Goal: Task Accomplishment & Management: Manage account settings

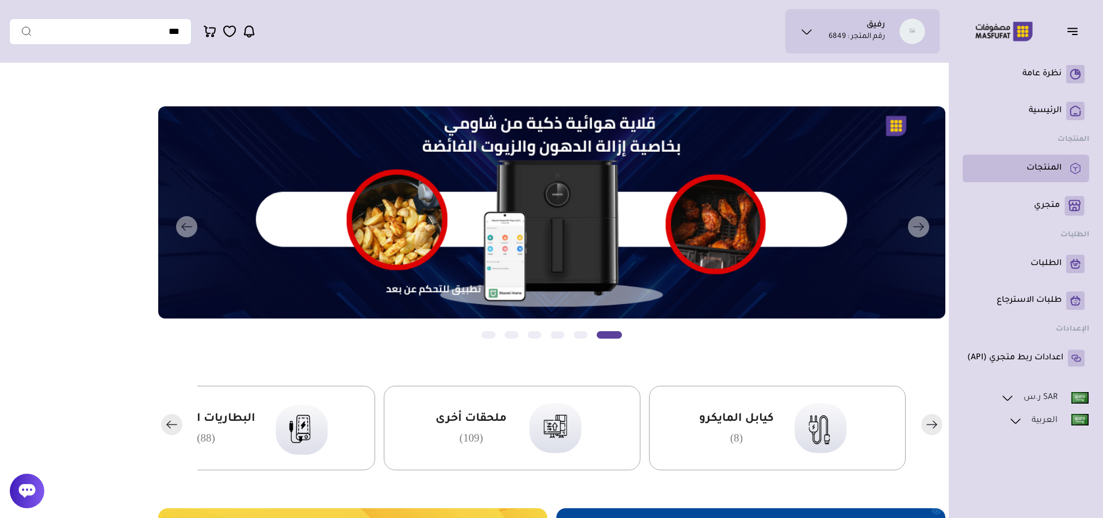
click at [1043, 165] on p "المنتجات" at bounding box center [1043, 169] width 35 height 12
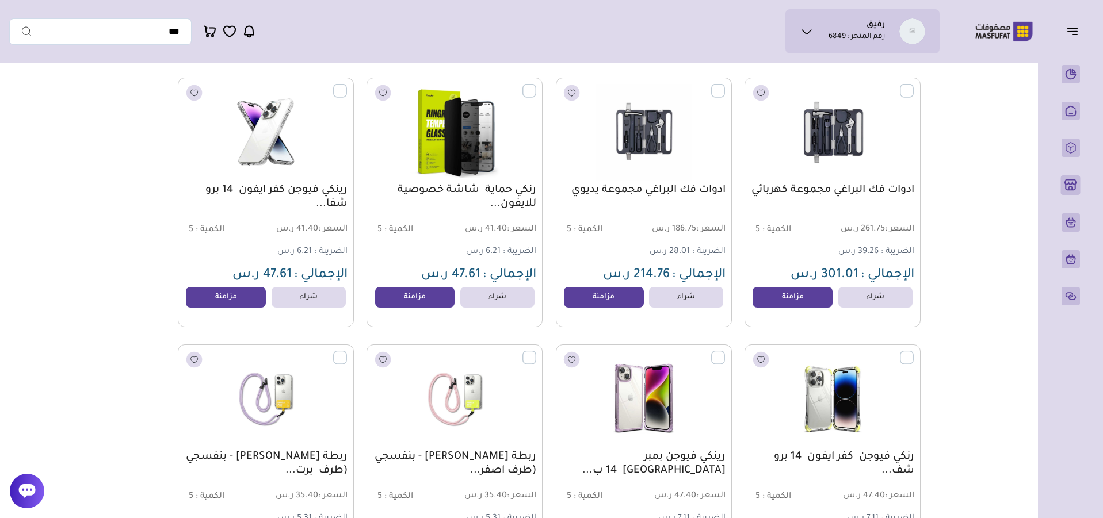
scroll to position [124, 0]
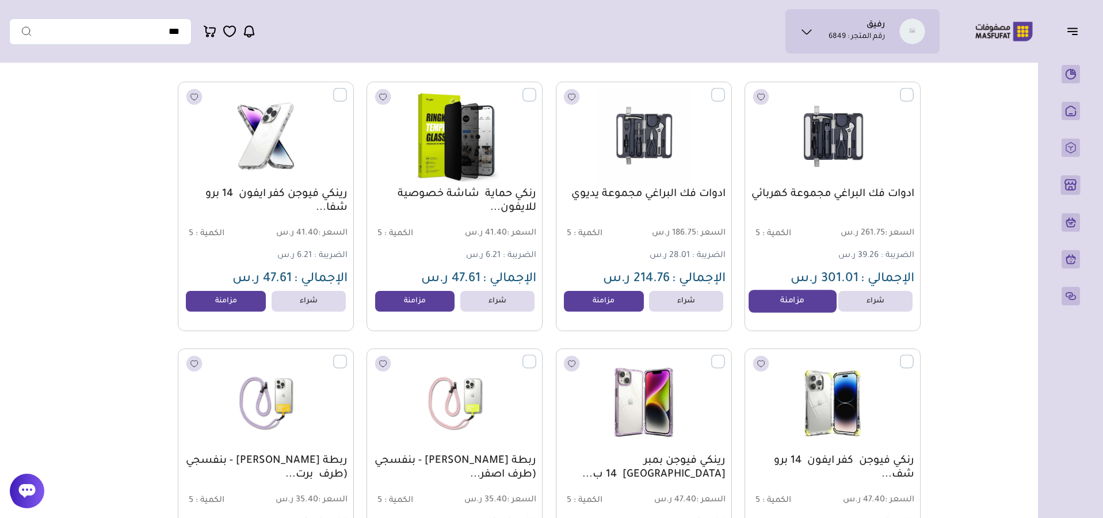
click at [782, 303] on link "مزامنة" at bounding box center [791, 301] width 87 height 23
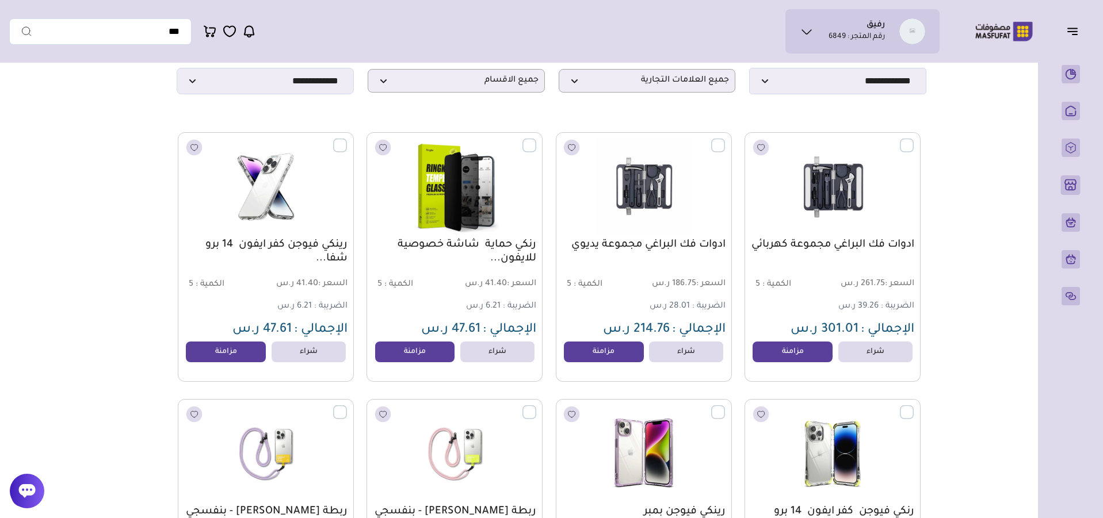
scroll to position [74, 0]
click at [786, 363] on link "مزامنة" at bounding box center [791, 351] width 87 height 23
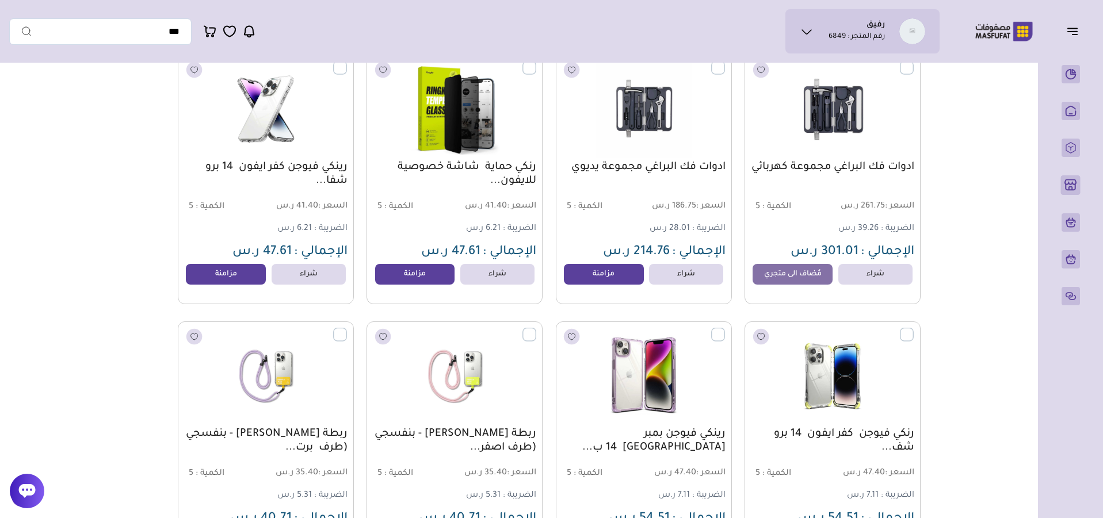
scroll to position [145, 0]
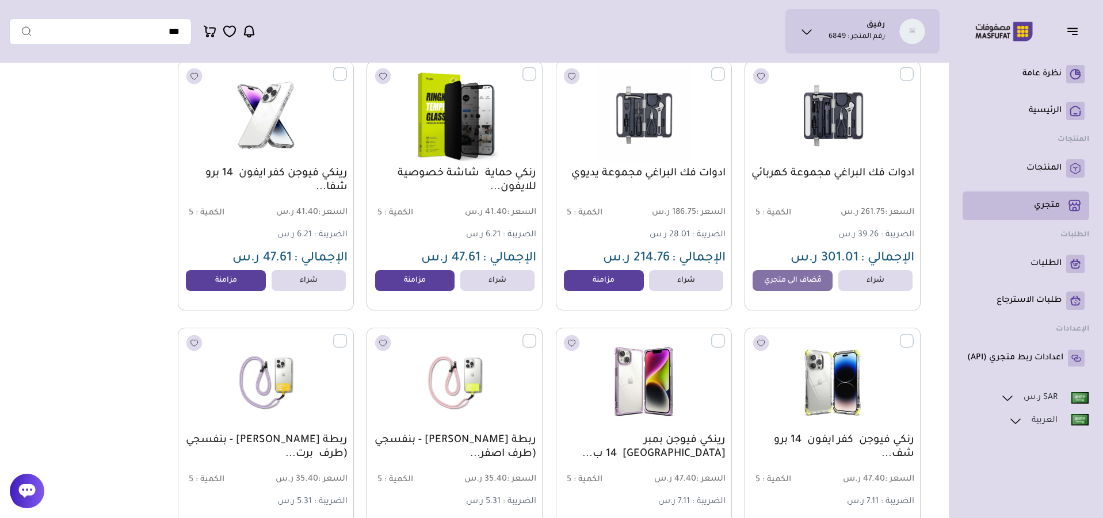
click at [1036, 209] on p "متجري ( 0 )" at bounding box center [1047, 206] width 26 height 12
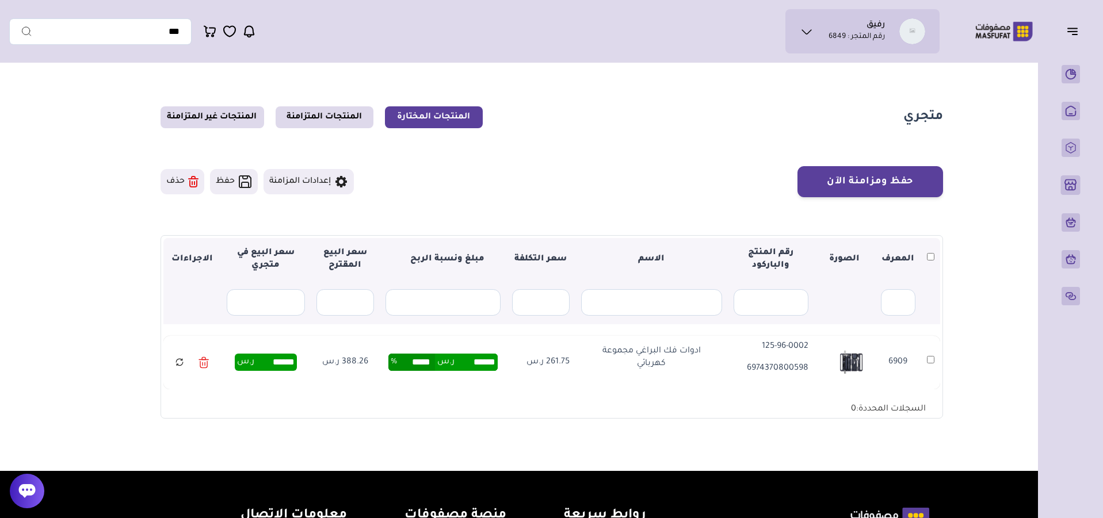
click at [199, 361] on icon at bounding box center [203, 362] width 10 height 17
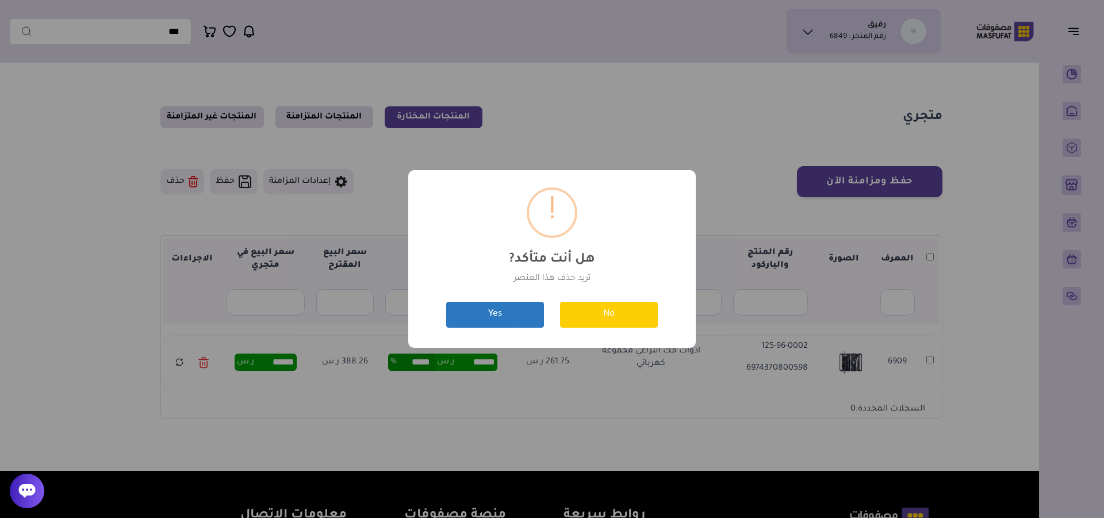
click at [483, 312] on button "Yes" at bounding box center [495, 315] width 98 height 26
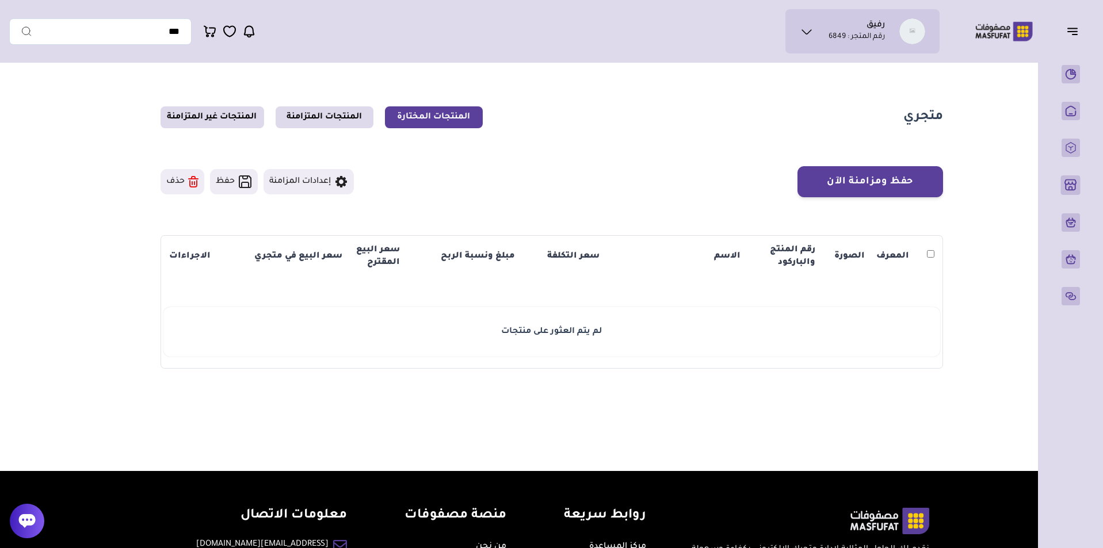
click at [542, 406] on section "متجري المنتجات المختارة المنتجات المتزامنة المنتجات غير المتزامنة حفظ ومزامنة ا…" at bounding box center [551, 237] width 828 height 338
